Goal: Information Seeking & Learning: Learn about a topic

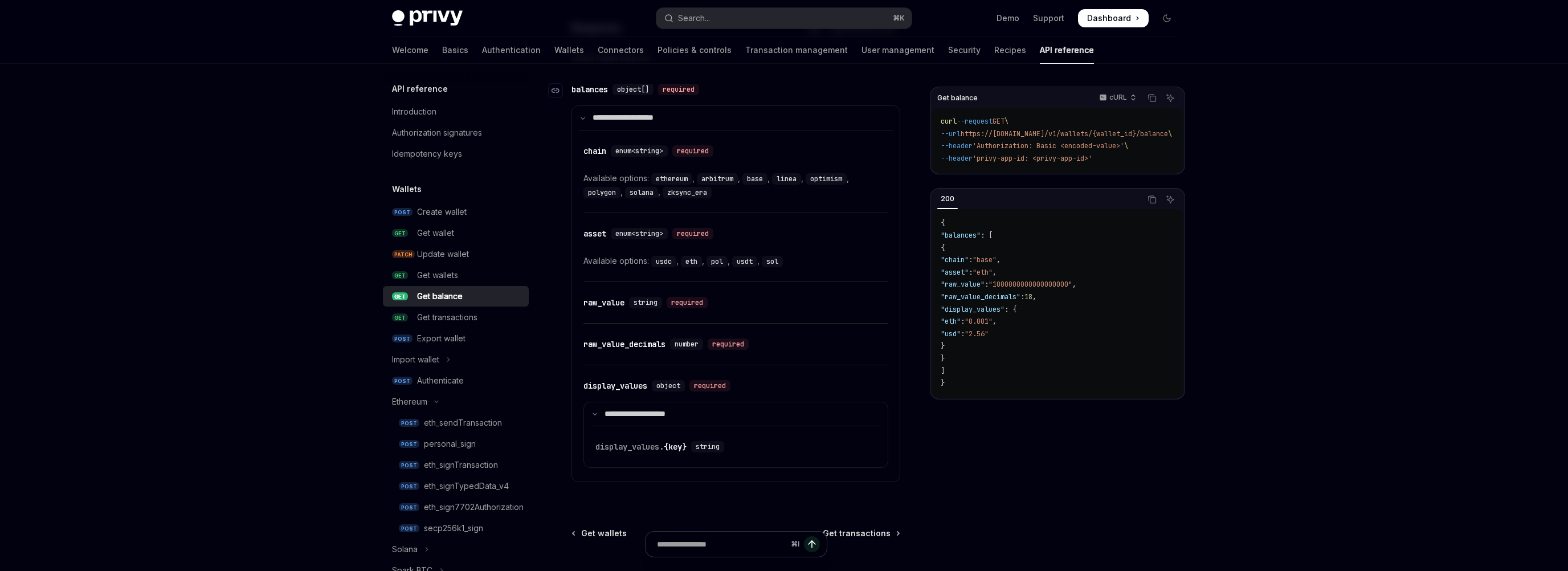
scroll to position [2, 0]
click at [722, 22] on button "Search... ⌘ K" at bounding box center [784, 18] width 255 height 21
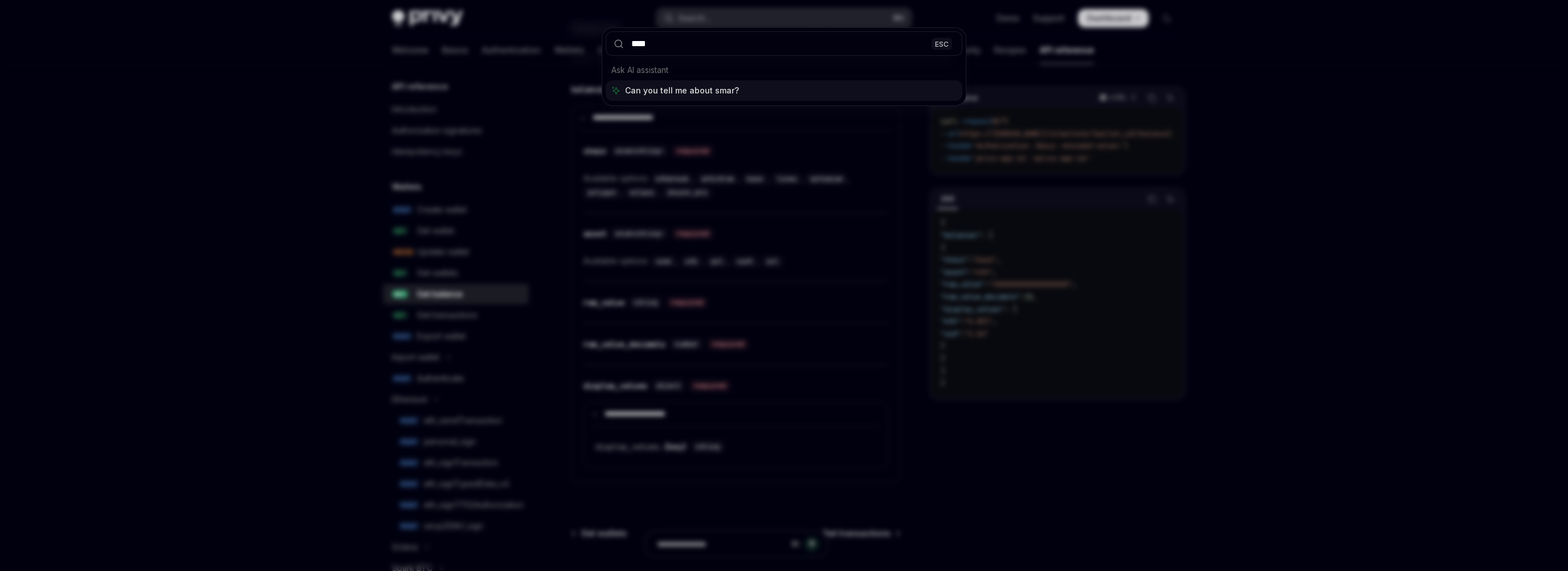
type input "*****"
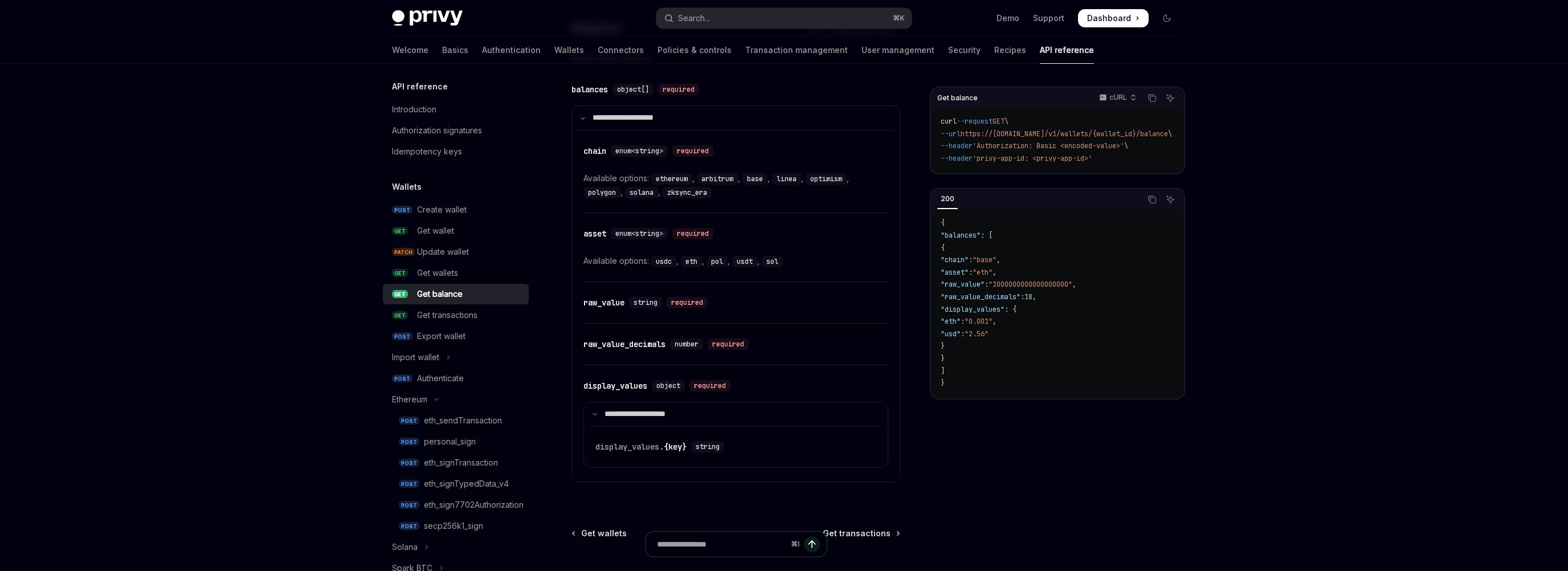
type textarea "*"
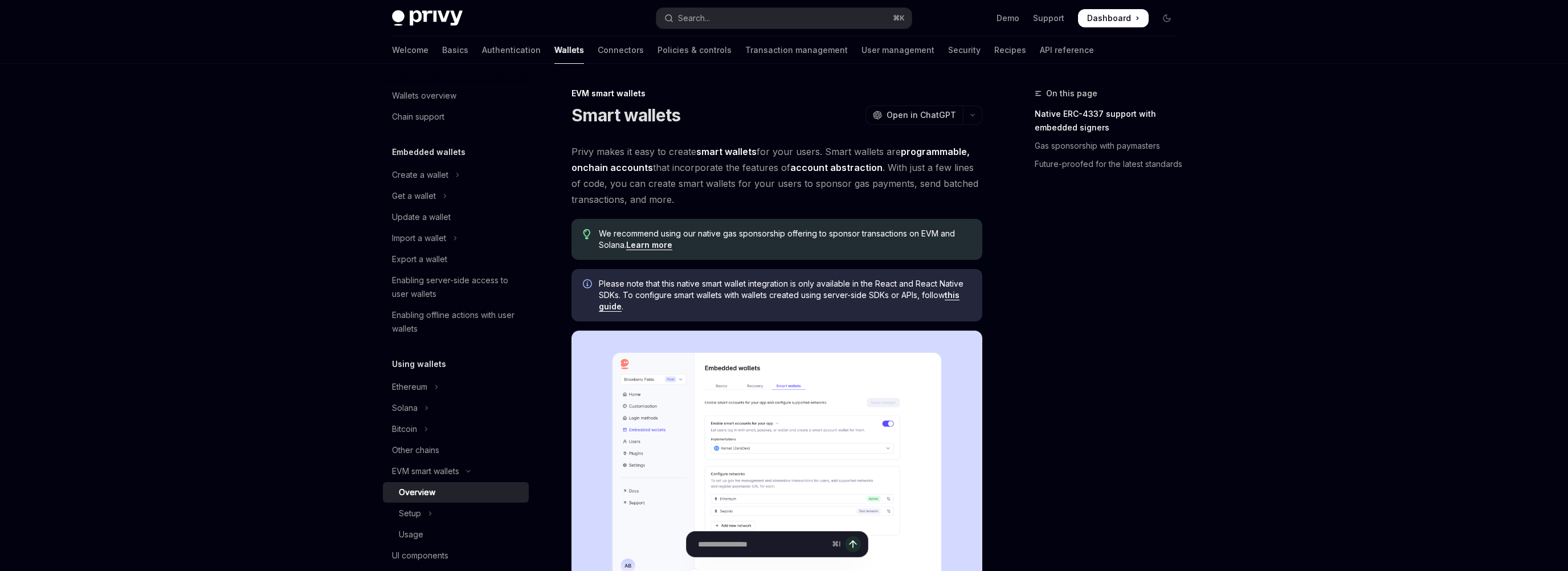
scroll to position [13, 0]
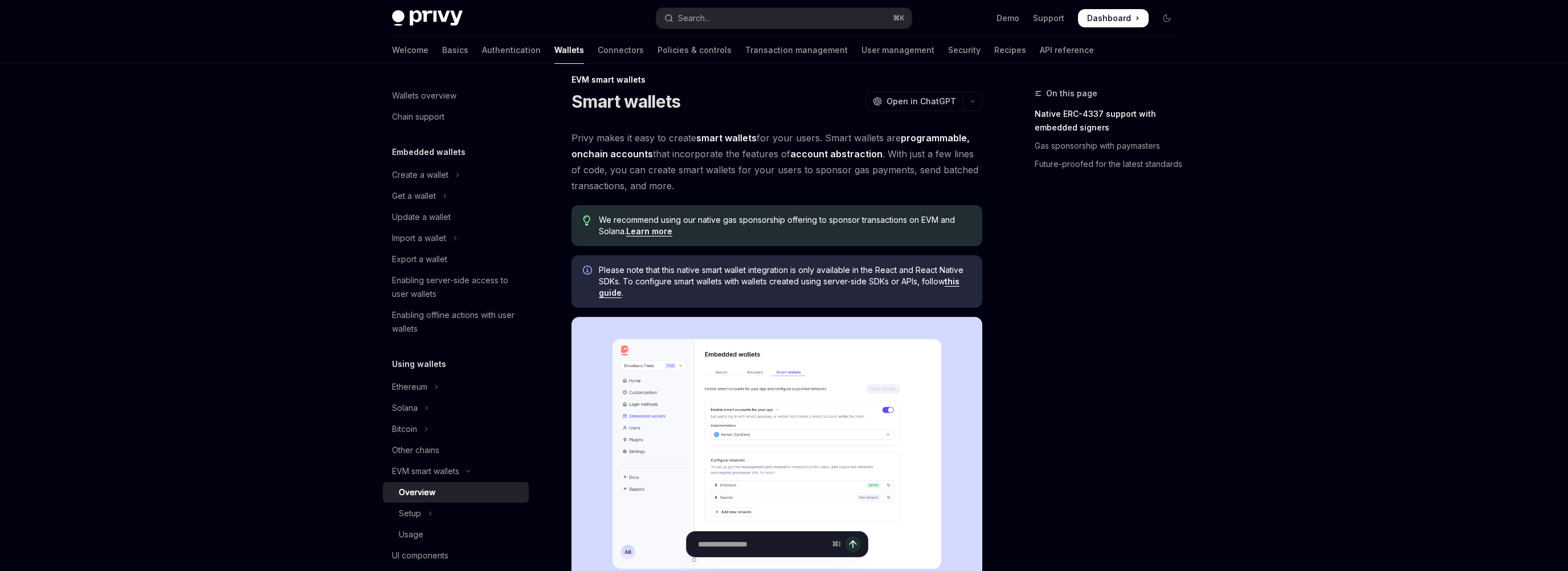
click at [848, 154] on link "account abstraction" at bounding box center [836, 154] width 92 height 12
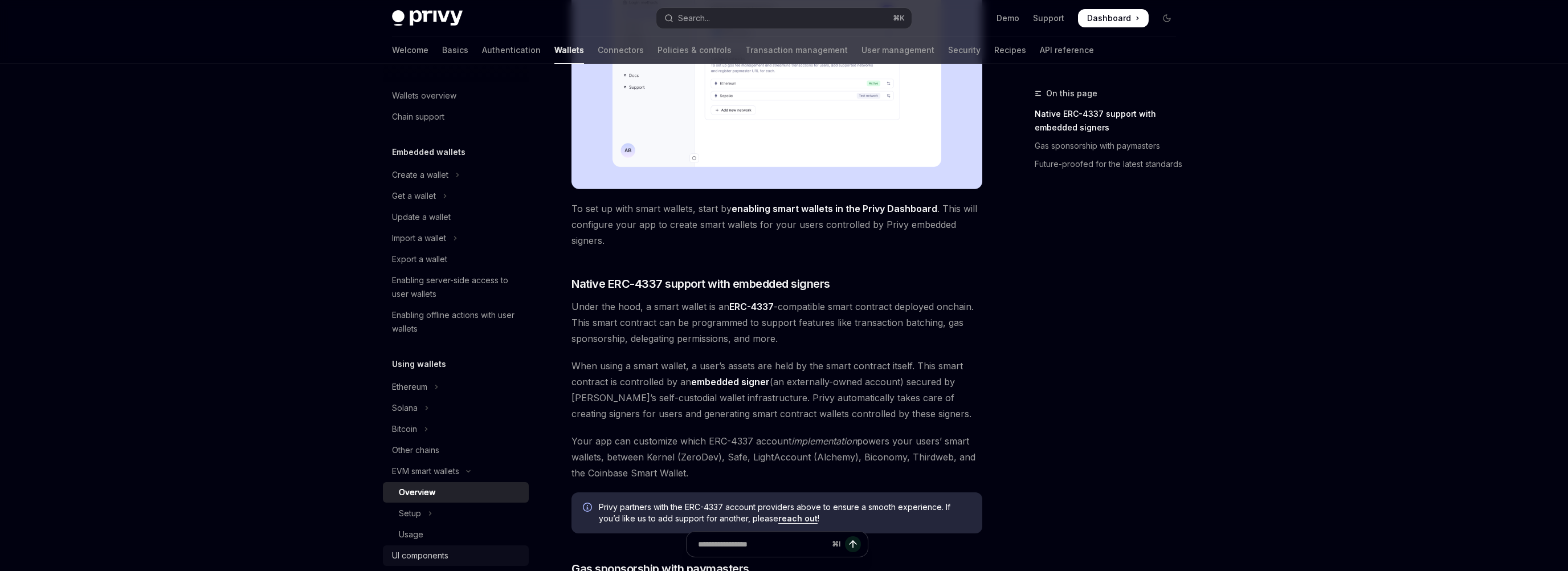
scroll to position [417, 0]
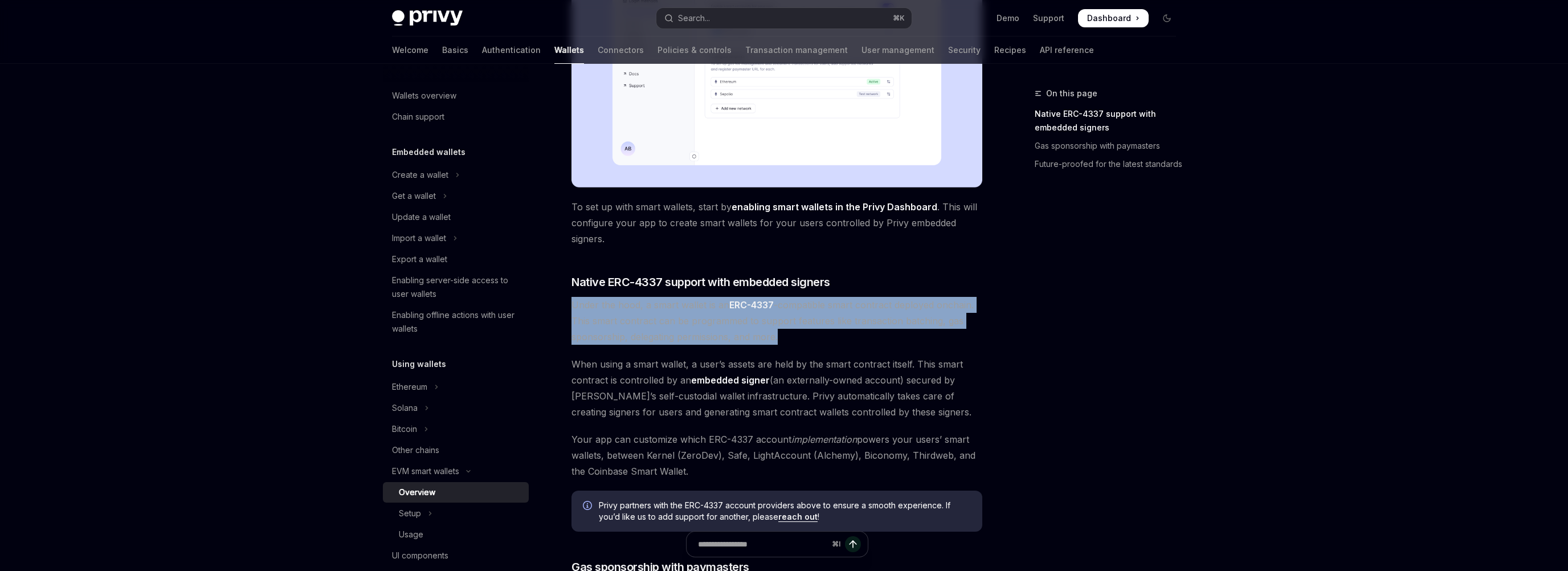
drag, startPoint x: 571, startPoint y: 303, endPoint x: 785, endPoint y: 337, distance: 216.7
click at [785, 337] on span "Under the hood, a smart wallet is an ERC-4337 -compatible smart contract deploy…" at bounding box center [776, 321] width 411 height 47
copy span "Under the hood, a smart wallet is an ERC-4337 -compatible smart contract deploy…"
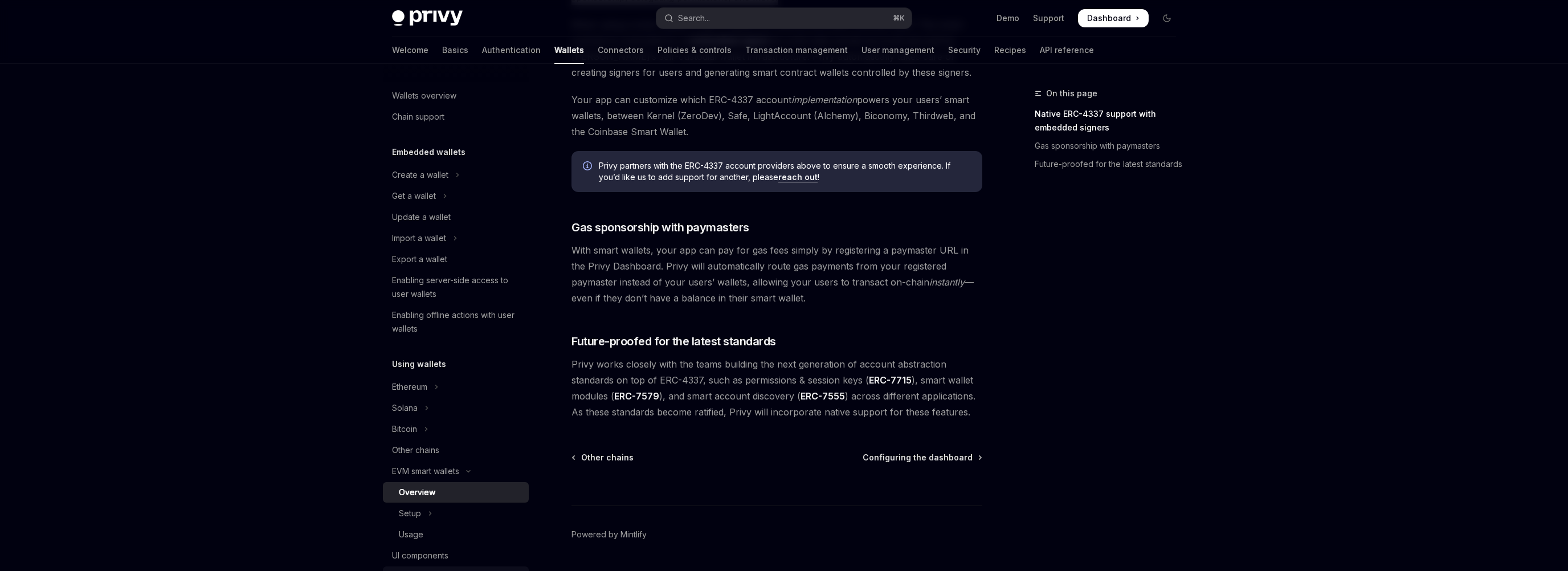
scroll to position [783, 0]
